Goal: Information Seeking & Learning: Understand process/instructions

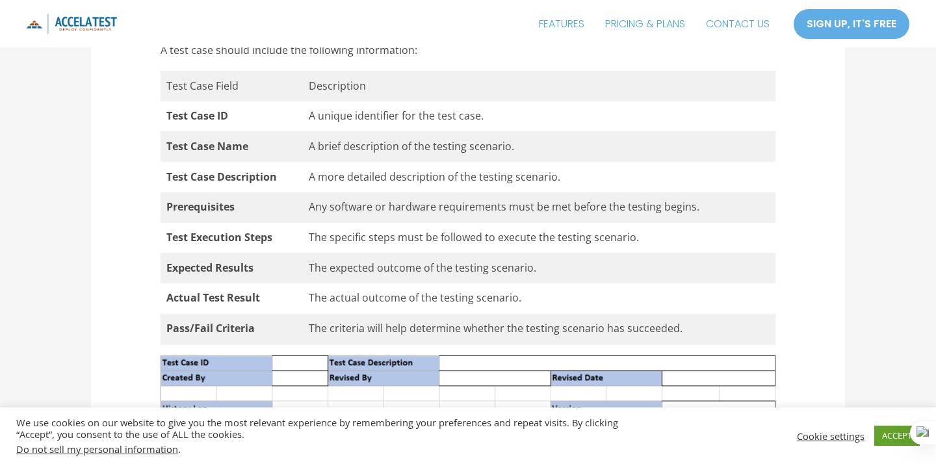
scroll to position [3502, 0]
click at [355, 338] on td "The criteria will help determine whether the testing scenario has succeeded." at bounding box center [539, 328] width 472 height 31
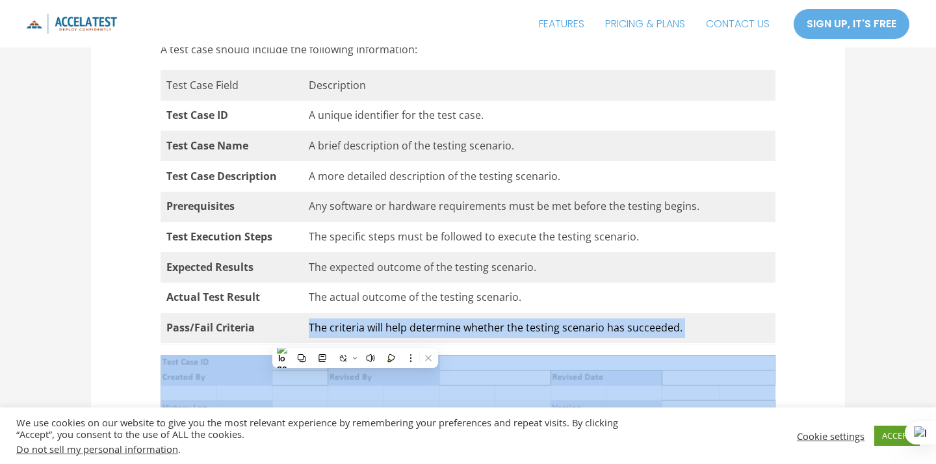
click at [355, 338] on td "The criteria will help determine whether the testing scenario has succeeded." at bounding box center [539, 328] width 472 height 31
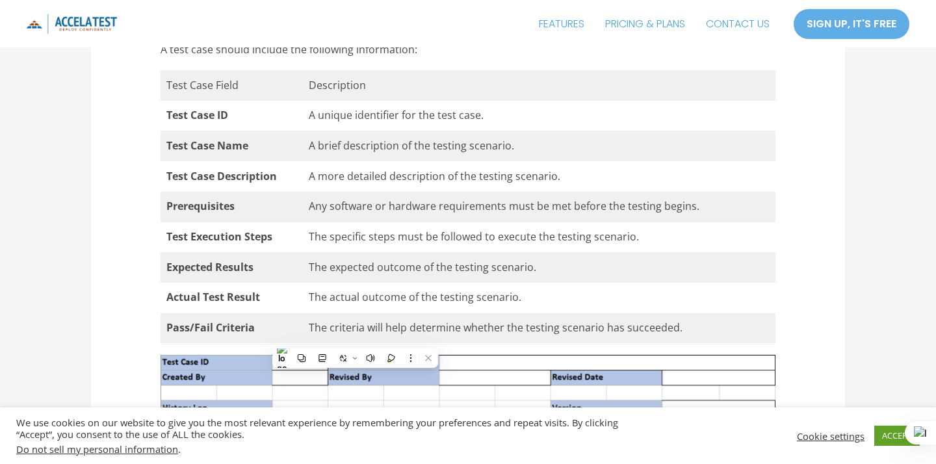
click at [364, 101] on td "Description" at bounding box center [539, 85] width 472 height 31
click at [310, 161] on td "A brief description of the testing scenario." at bounding box center [539, 146] width 472 height 31
drag, startPoint x: 313, startPoint y: 151, endPoint x: 565, endPoint y: 146, distance: 252.1
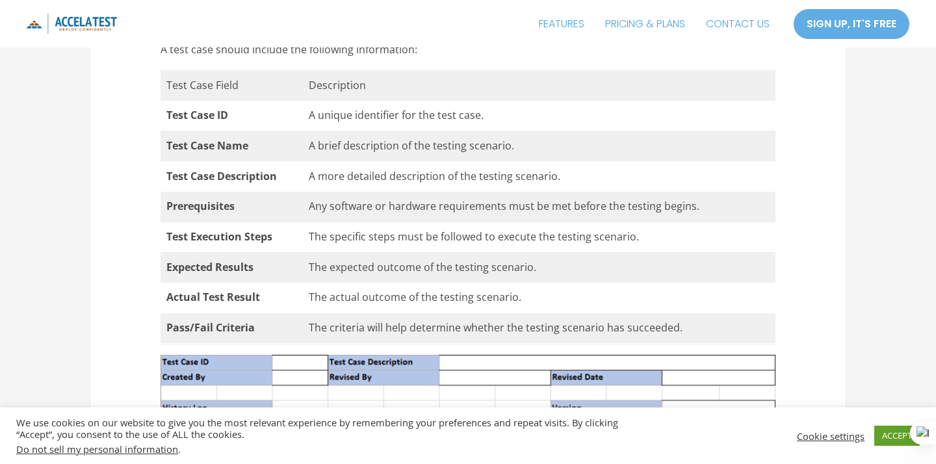
click at [565, 131] on td "A unique identifier for the test case." at bounding box center [539, 116] width 472 height 31
drag, startPoint x: 276, startPoint y: 170, endPoint x: 563, endPoint y: 179, distance: 286.6
click at [563, 161] on tr "Test Case Name A brief description of the testing scenario." at bounding box center [467, 146] width 615 height 31
click at [312, 192] on td "A more detailed description of the testing scenario." at bounding box center [539, 176] width 472 height 31
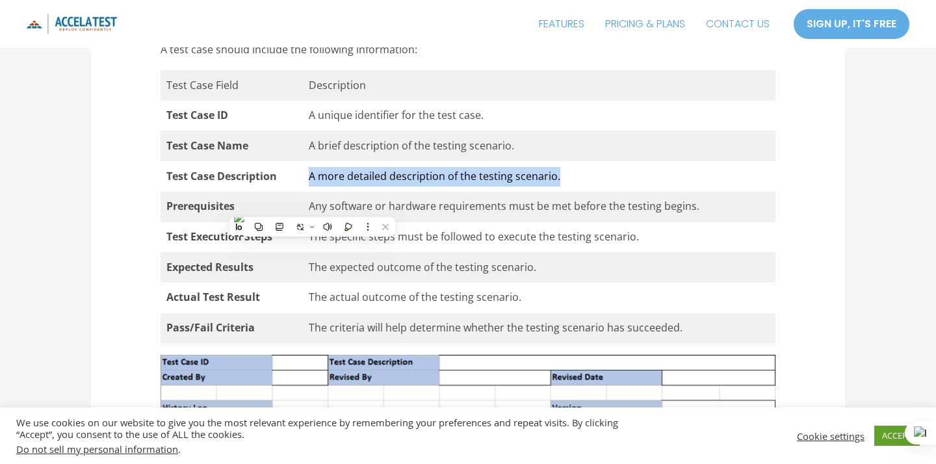
click at [312, 192] on td "A more detailed description of the testing scenario." at bounding box center [539, 176] width 472 height 31
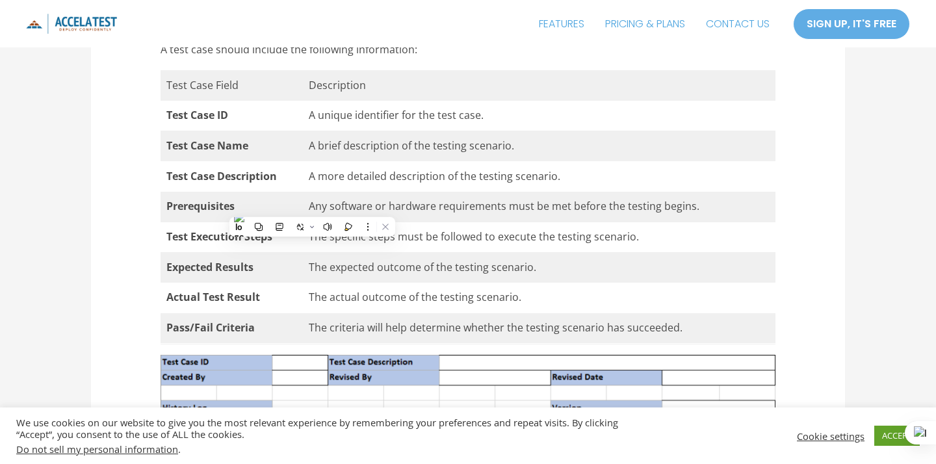
click at [547, 222] on td "Any software or hardware requirements must be met before the testing begins." at bounding box center [539, 207] width 472 height 31
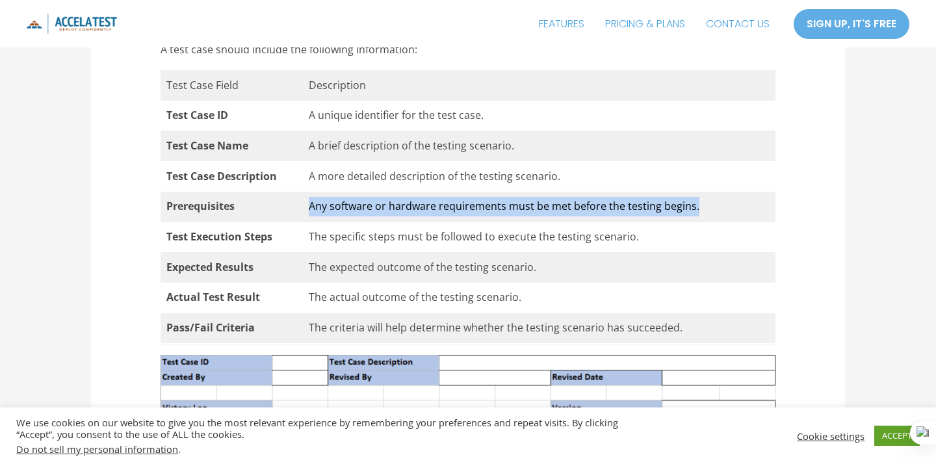
click at [547, 222] on td "Any software or hardware requirements must be met before the testing begins." at bounding box center [539, 207] width 472 height 31
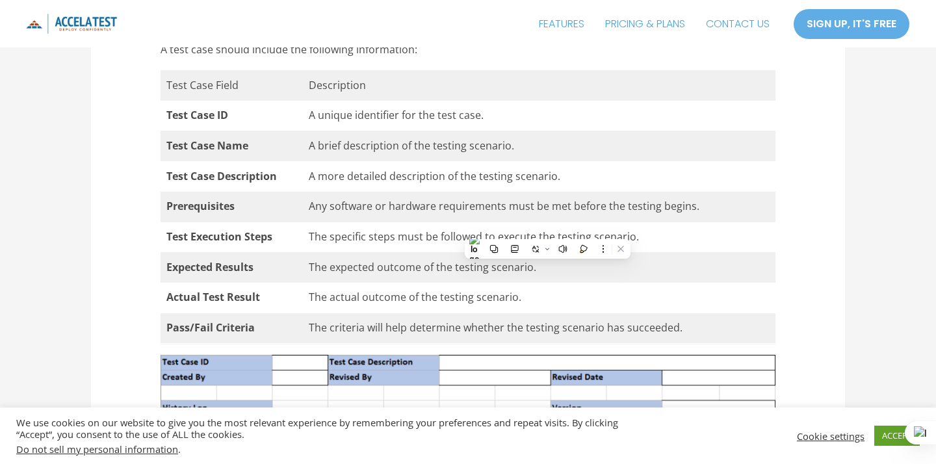
click at [313, 313] on td "The actual outcome of the testing scenario." at bounding box center [539, 298] width 472 height 31
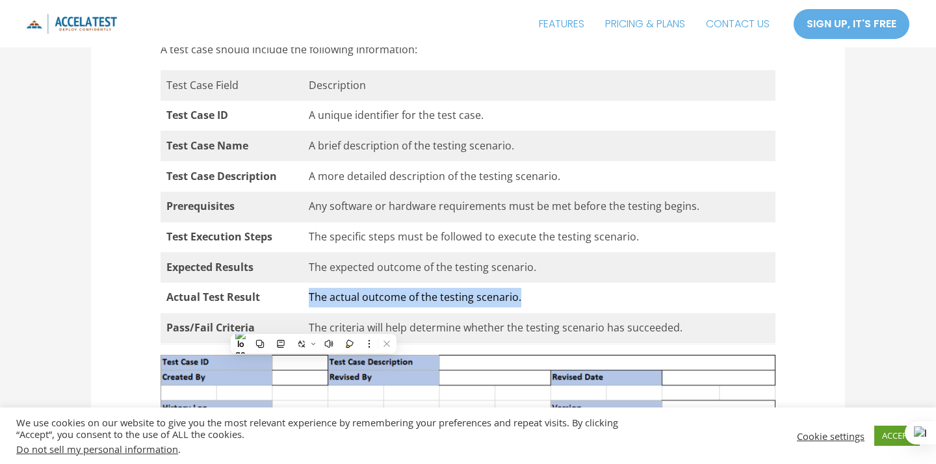
click at [313, 313] on td "The actual outcome of the testing scenario." at bounding box center [539, 298] width 472 height 31
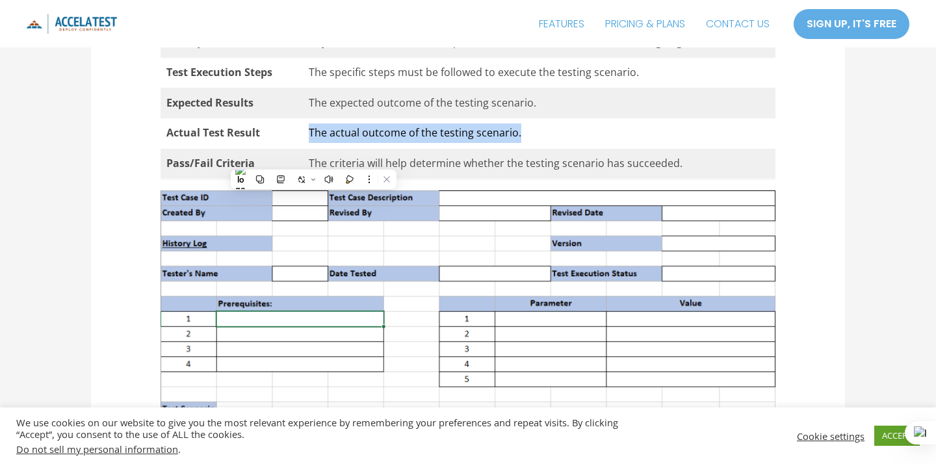
scroll to position [3693, 0]
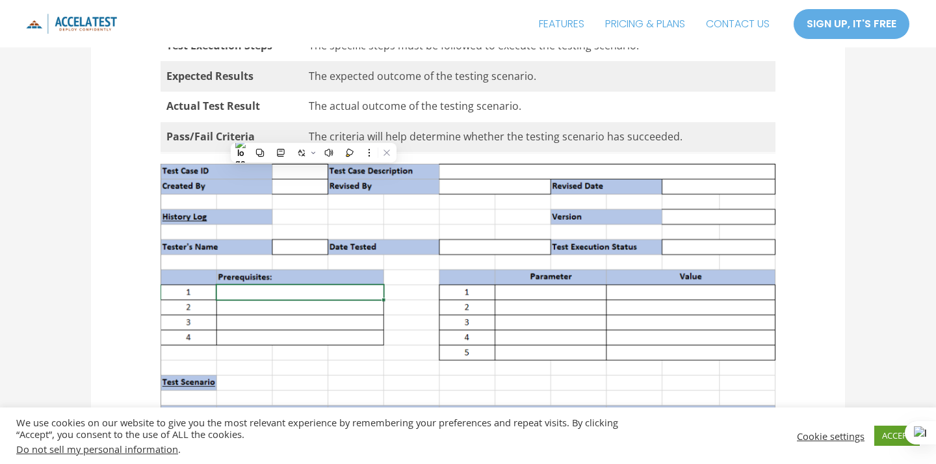
click at [560, 153] on td "The criteria will help determine whether the testing scenario has succeeded." at bounding box center [539, 137] width 472 height 31
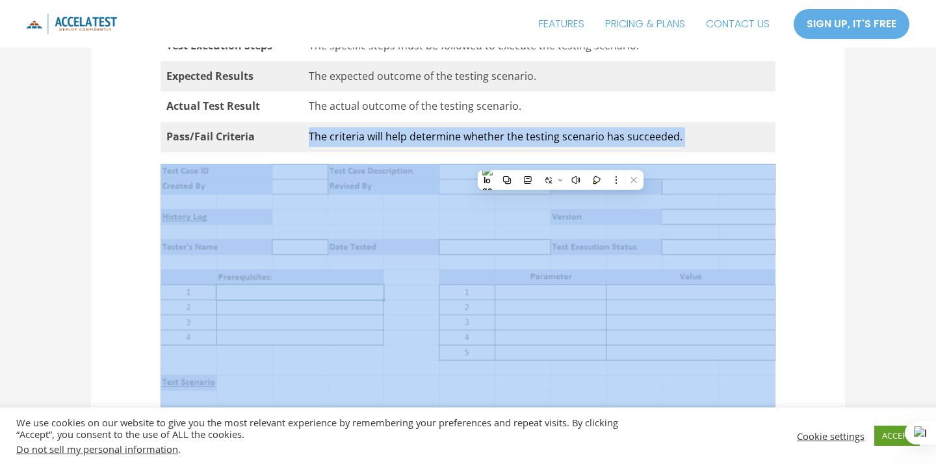
click at [560, 153] on td "The criteria will help determine whether the testing scenario has succeeded." at bounding box center [539, 137] width 472 height 31
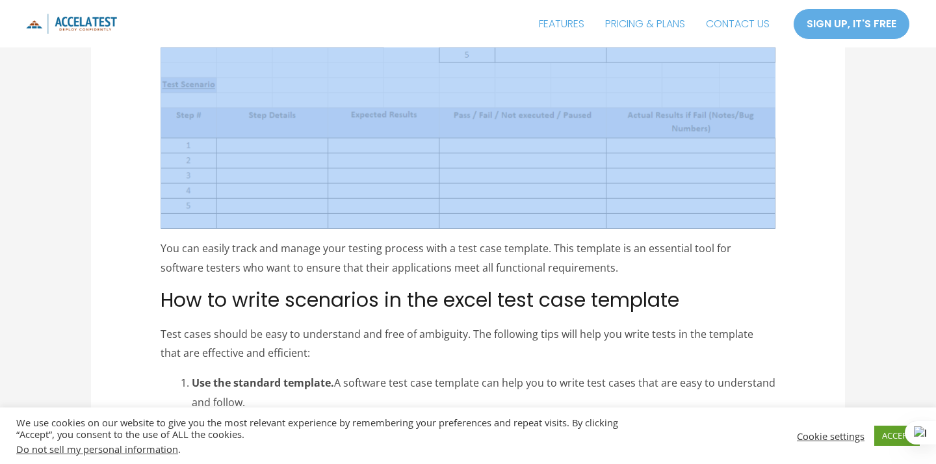
scroll to position [3990, 0]
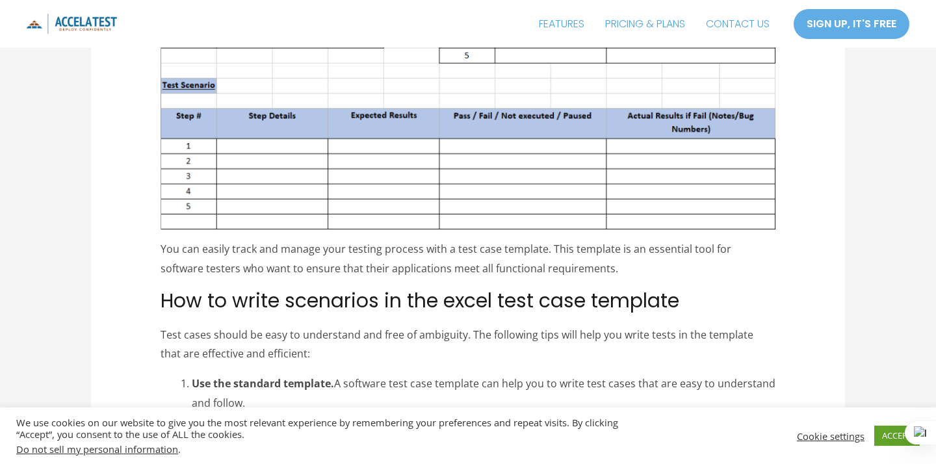
click at [325, 314] on span "How to write scenarios in the excel test case template" at bounding box center [419, 301] width 518 height 28
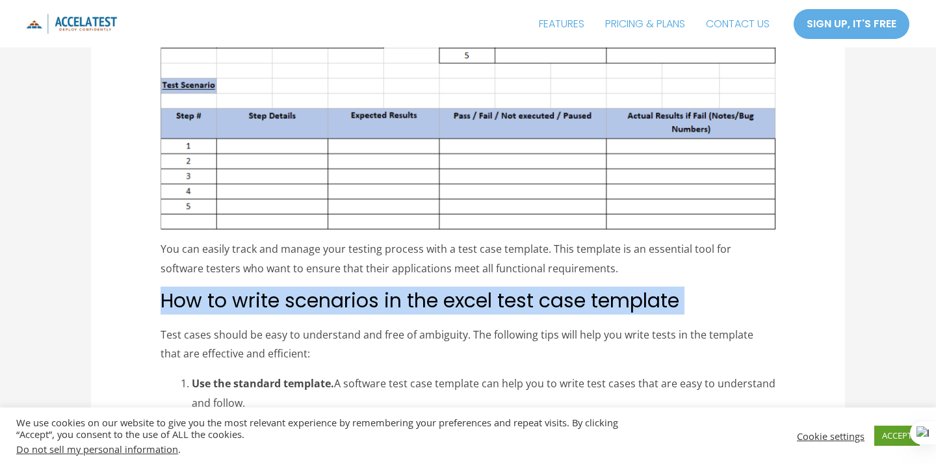
click at [325, 314] on span "How to write scenarios in the excel test case template" at bounding box center [419, 301] width 518 height 28
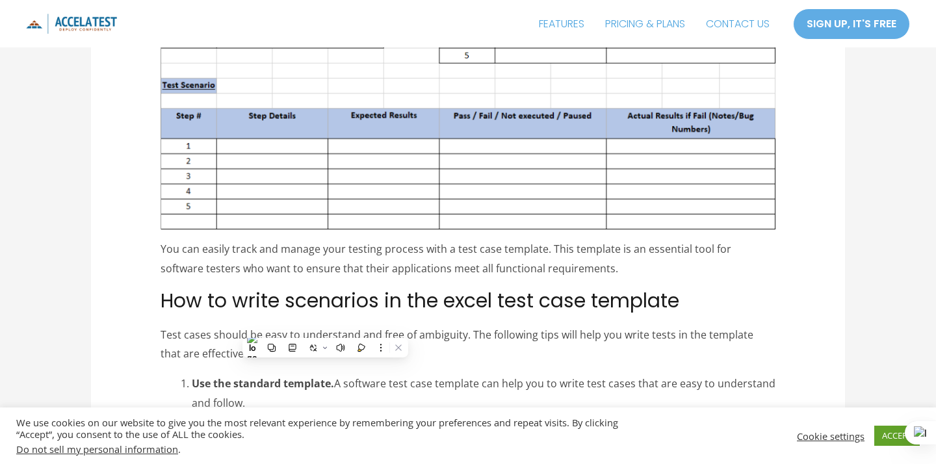
click at [346, 278] on p "You can easily track and manage your testing process with a test case template.…" at bounding box center [467, 259] width 615 height 38
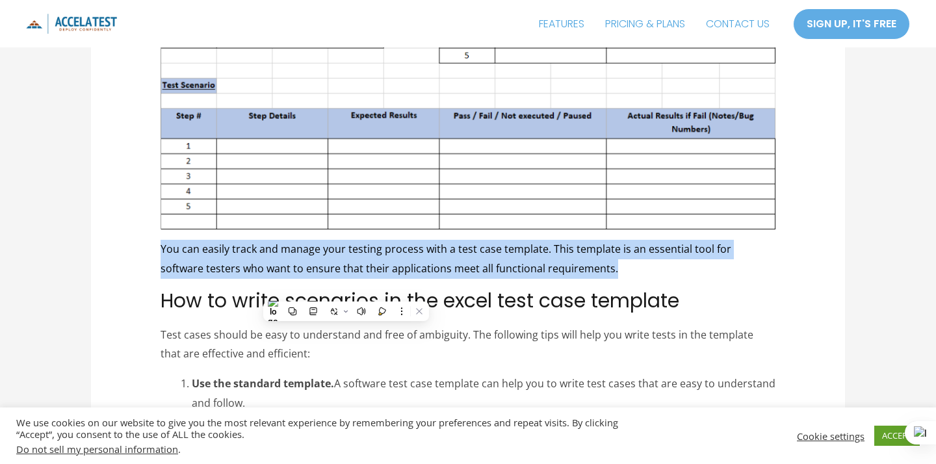
click at [346, 278] on p "You can easily track and manage your testing process with a test case template.…" at bounding box center [467, 259] width 615 height 38
click at [491, 278] on p "You can easily track and manage your testing process with a test case template.…" at bounding box center [467, 259] width 615 height 38
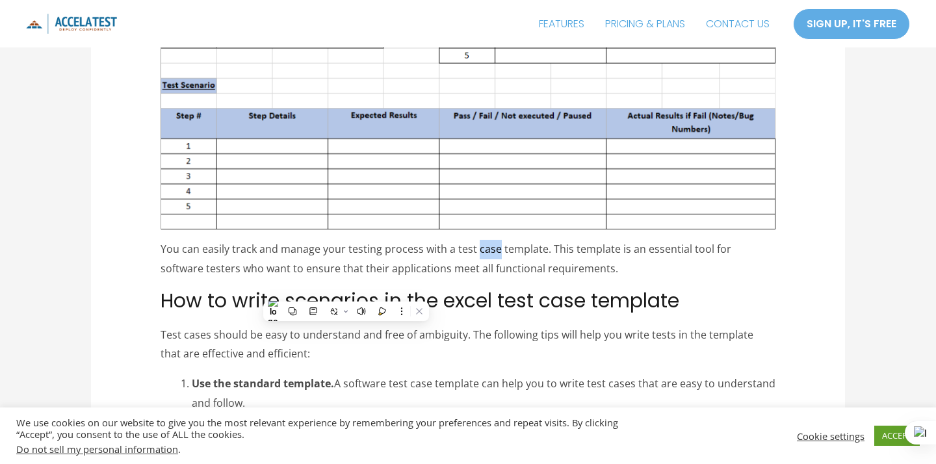
click at [491, 278] on p "You can easily track and manage your testing process with a test case template.…" at bounding box center [467, 259] width 615 height 38
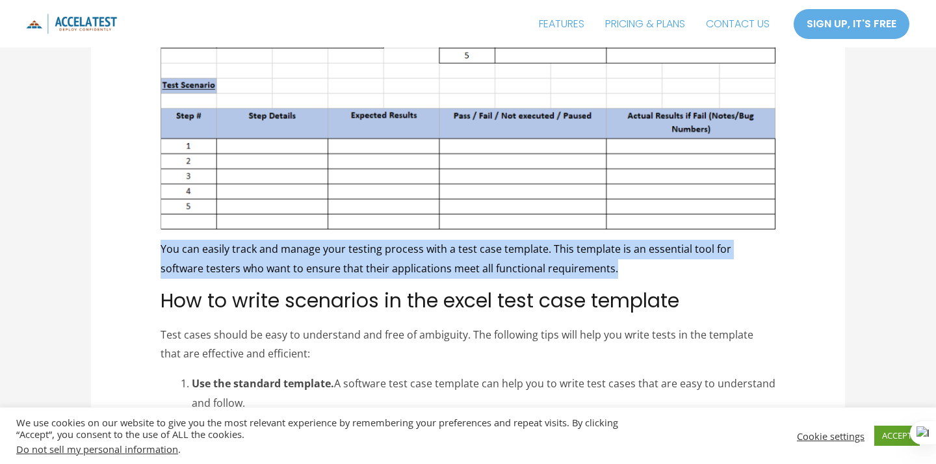
click at [491, 278] on p "You can easily track and manage your testing process with a test case template.…" at bounding box center [467, 259] width 615 height 38
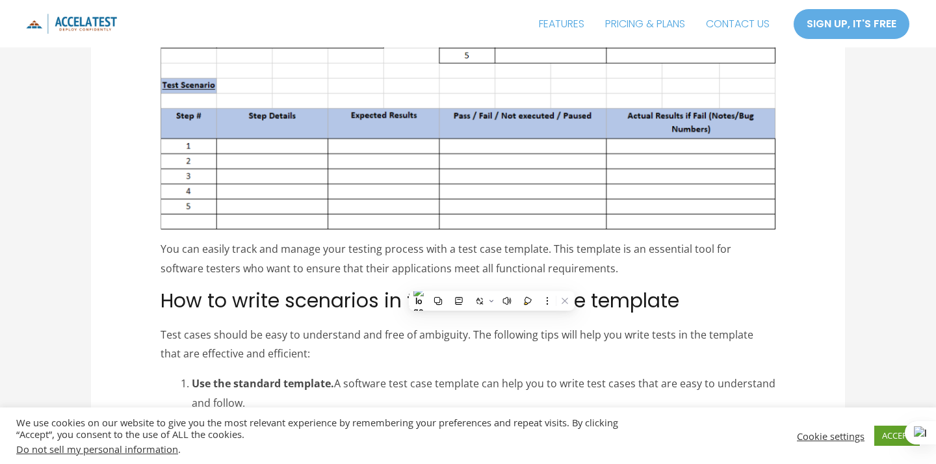
click at [698, 312] on h2 "How to write scenarios in the excel test case template" at bounding box center [467, 300] width 615 height 23
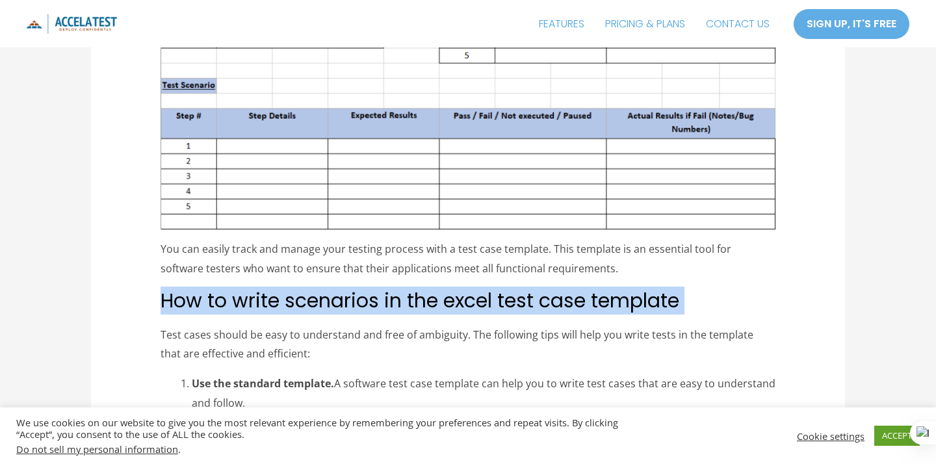
click at [698, 312] on h2 "How to write scenarios in the excel test case template" at bounding box center [467, 300] width 615 height 23
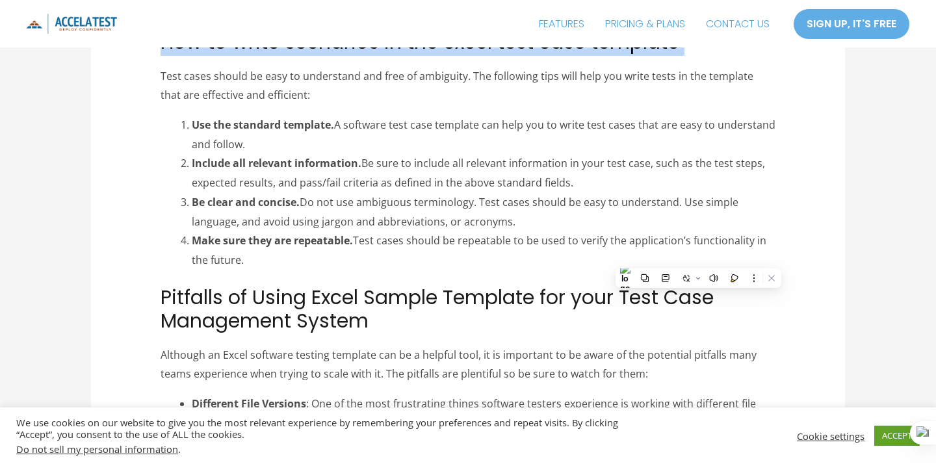
scroll to position [3904, 0]
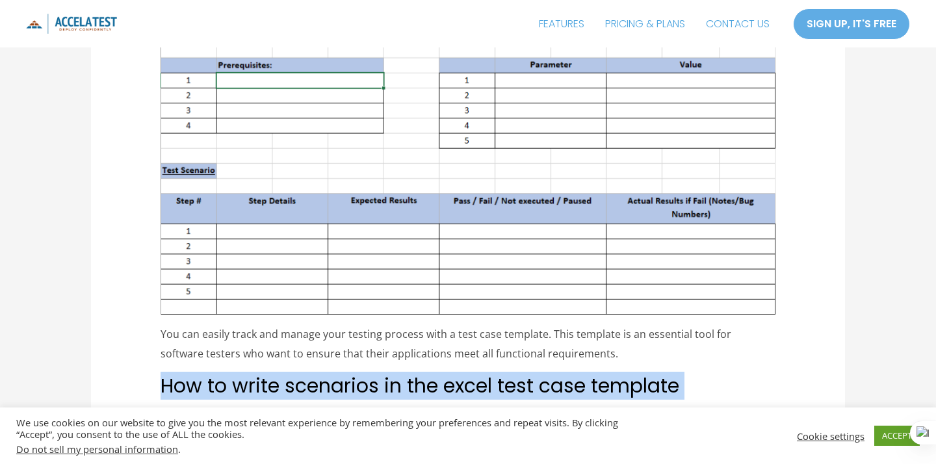
click at [203, 351] on p "You can easily track and manage your testing process with a test case template.…" at bounding box center [467, 344] width 615 height 38
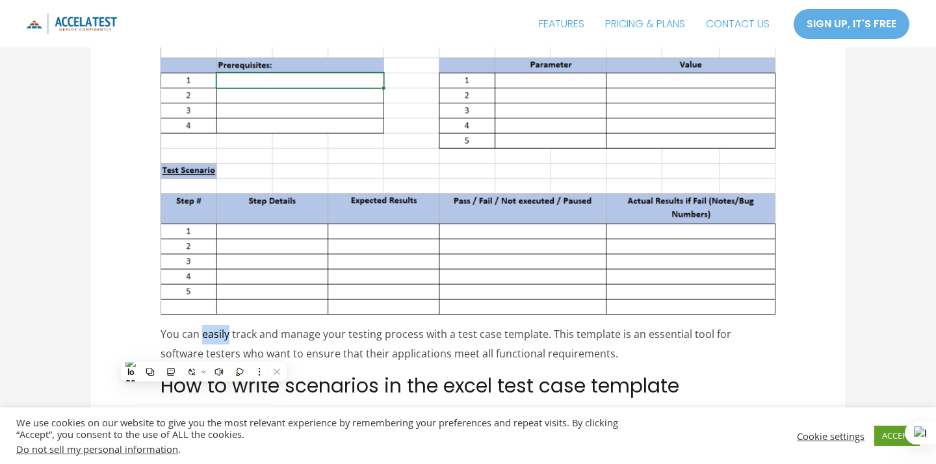
click at [203, 351] on p "You can easily track and manage your testing process with a test case template.…" at bounding box center [467, 344] width 615 height 38
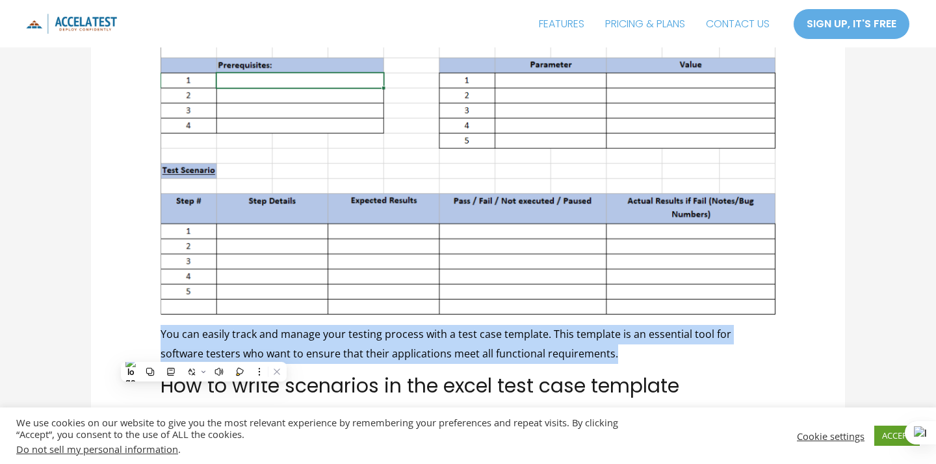
click at [203, 351] on p "You can easily track and manage your testing process with a test case template.…" at bounding box center [467, 344] width 615 height 38
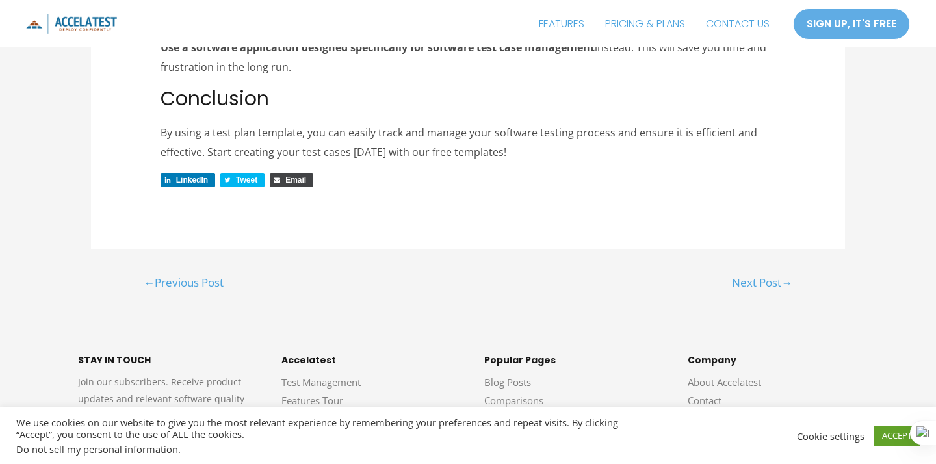
scroll to position [4598, 0]
